Goal: Task Accomplishment & Management: Manage account settings

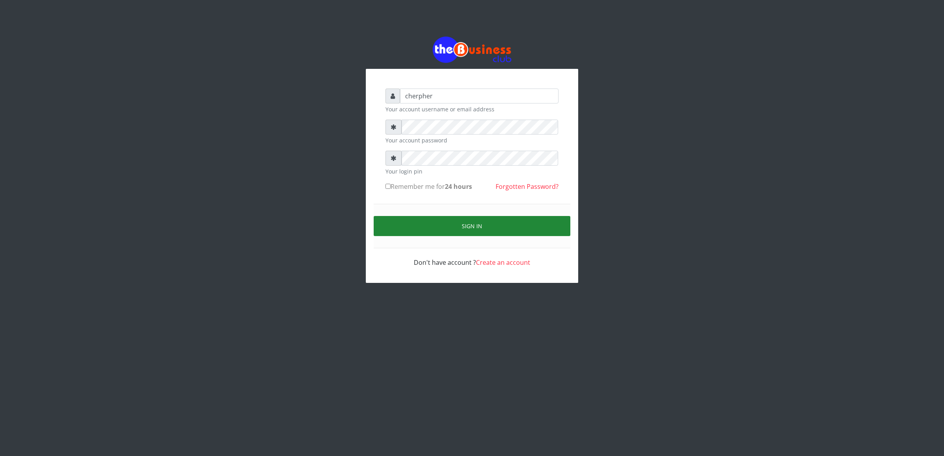
click at [407, 226] on button "Sign in" at bounding box center [472, 226] width 197 height 20
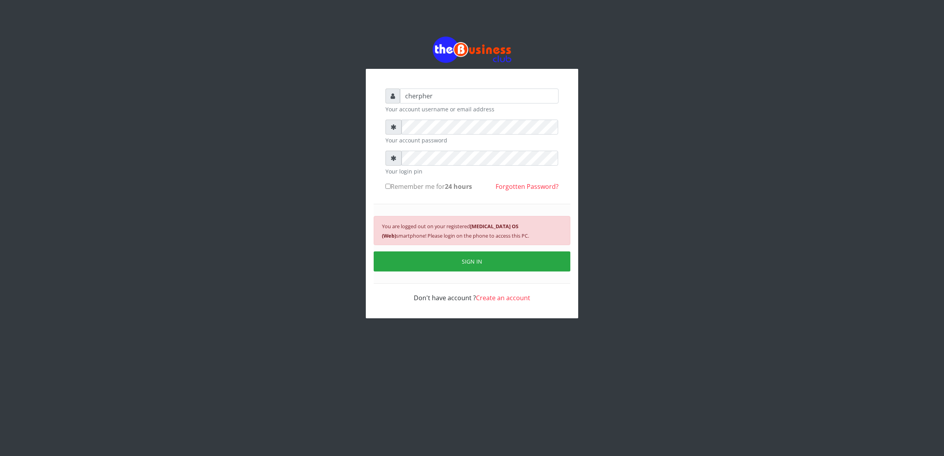
click at [388, 185] on input "Remember me for 24 hours" at bounding box center [388, 186] width 5 height 5
checkbox input "true"
click at [439, 260] on button "SIGN IN" at bounding box center [472, 261] width 197 height 20
click at [398, 252] on div "You are logged out on your registered [MEDICAL_DATA] OS (Web) smartphone! Pleas…" at bounding box center [472, 244] width 197 height 80
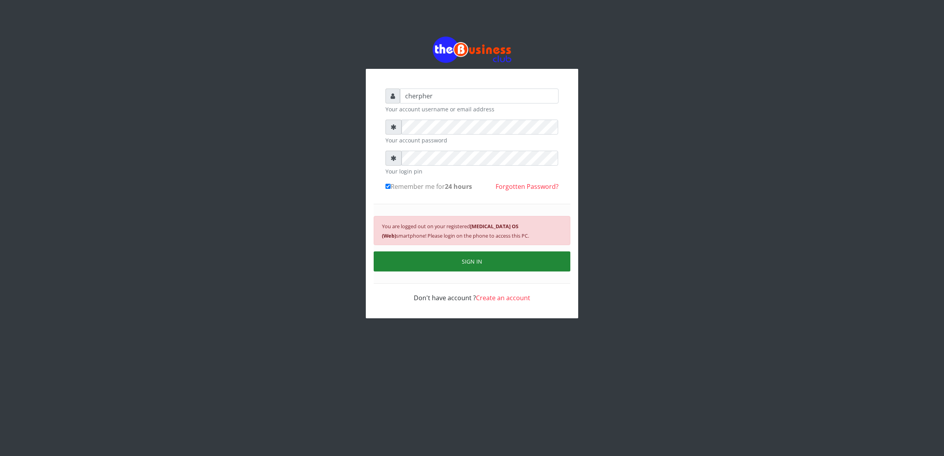
click at [400, 258] on button "SIGN IN" at bounding box center [472, 261] width 197 height 20
